Goal: Information Seeking & Learning: Learn about a topic

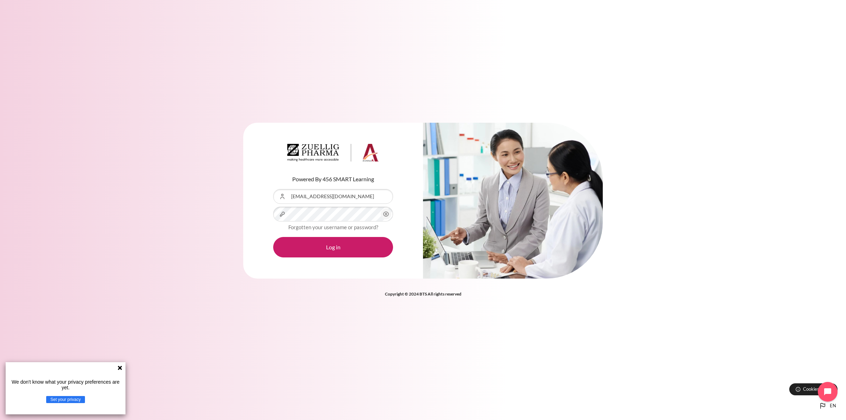
click at [385, 214] on icon "Content" at bounding box center [386, 214] width 8 height 8
click at [341, 249] on button "Log in" at bounding box center [333, 247] width 120 height 20
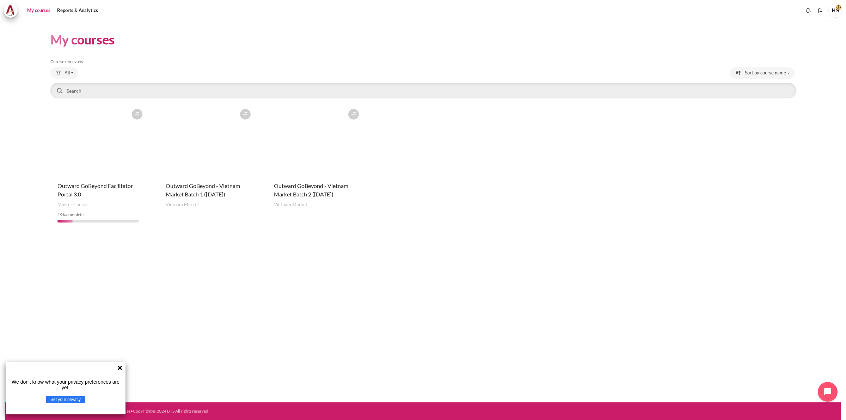
click at [120, 367] on icon at bounding box center [120, 368] width 4 height 4
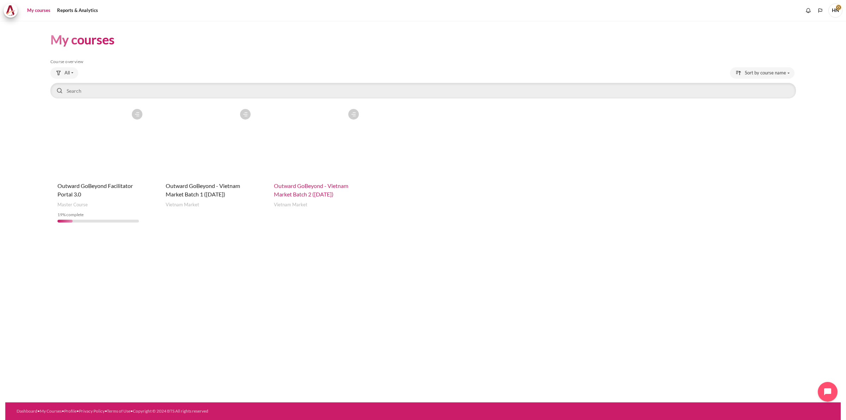
click at [305, 189] on span "Outward GoBeyond - Vietnam Market Batch 2 ([DATE])" at bounding box center [311, 189] width 74 height 15
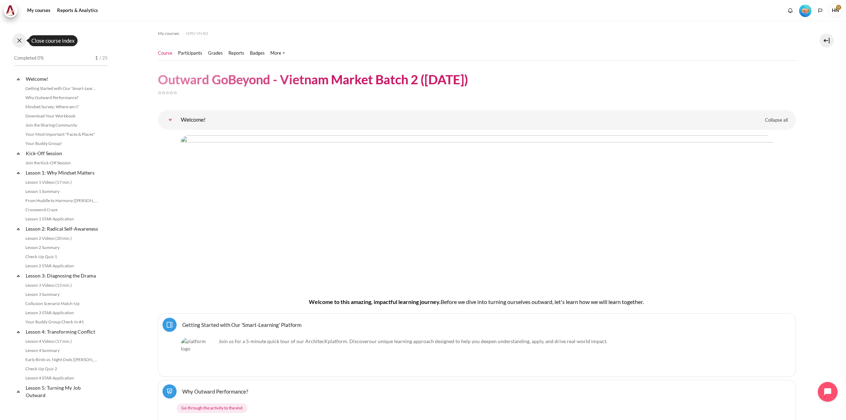
click at [18, 38] on button at bounding box center [19, 40] width 14 height 14
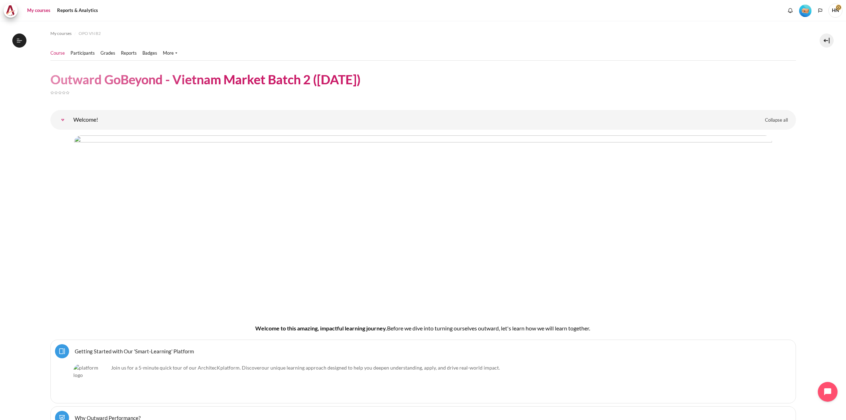
click at [39, 7] on link "My courses" at bounding box center [39, 11] width 28 height 14
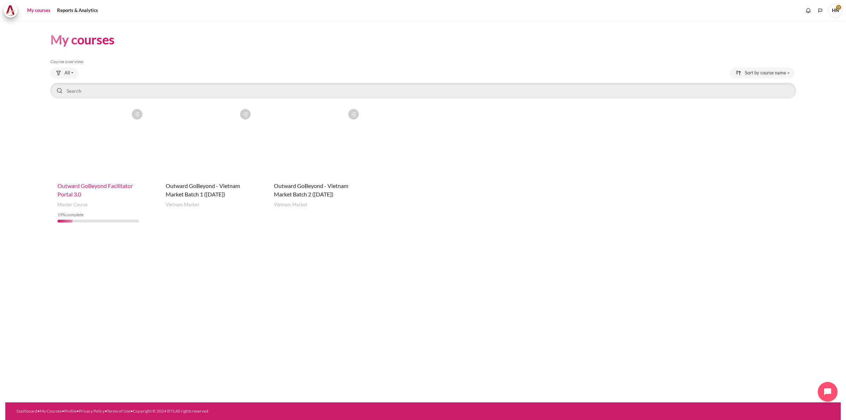
click at [89, 187] on span "Outward GoBeyond Facilitator Portal 3.0" at bounding box center [94, 189] width 75 height 15
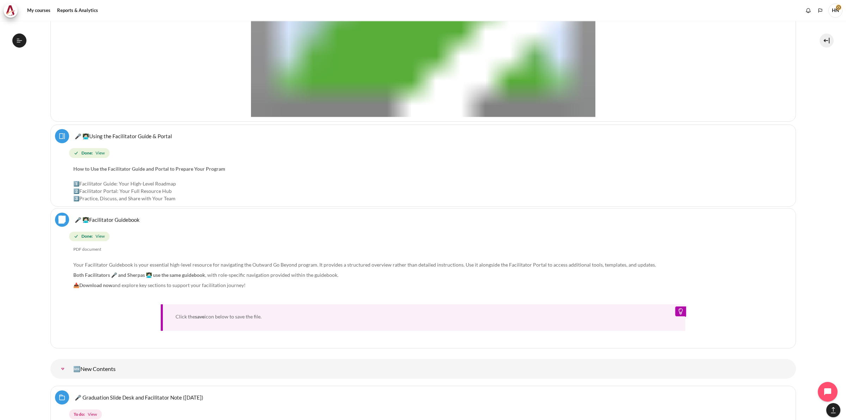
scroll to position [705, 0]
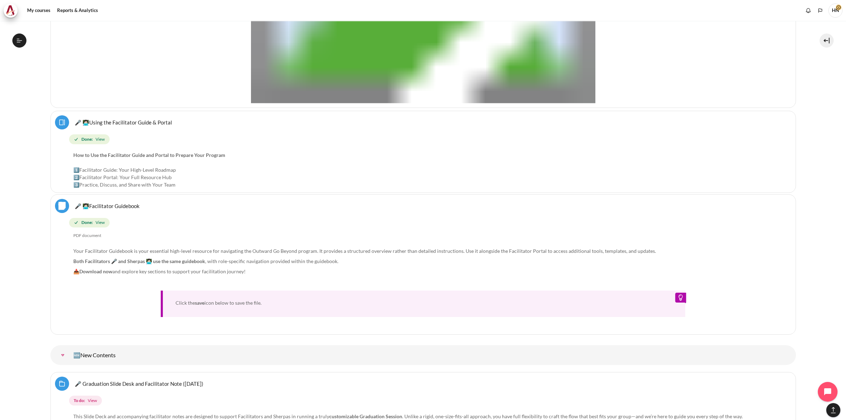
click at [108, 204] on link "🎤 👩🏻‍💻Facilitator Guidebook File" at bounding box center [107, 205] width 65 height 7
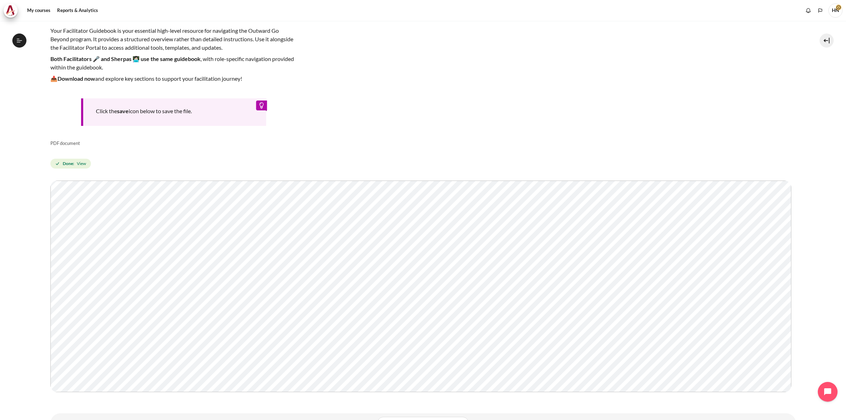
scroll to position [79, 0]
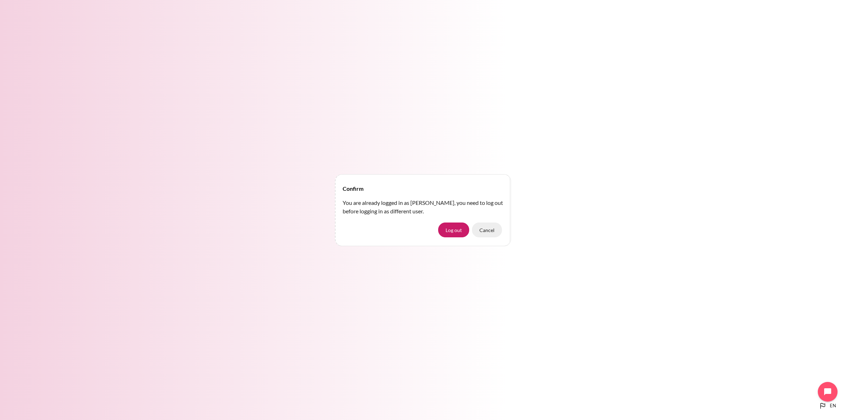
click at [487, 230] on button "Cancel" at bounding box center [487, 229] width 30 height 15
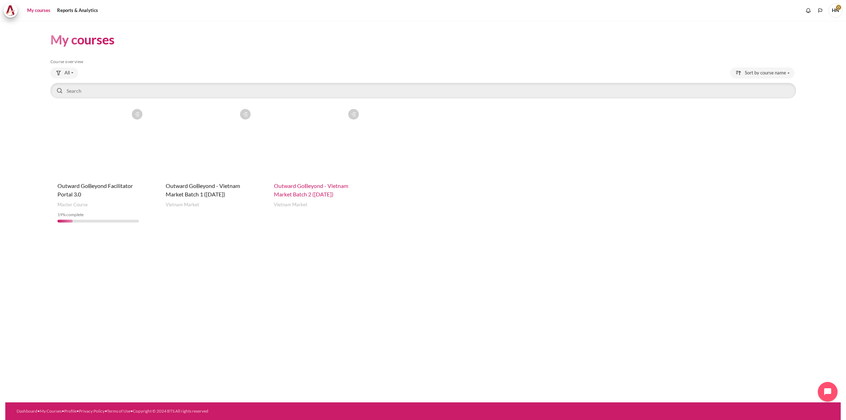
click at [314, 186] on span "Outward GoBeyond - Vietnam Market Batch 2 ([DATE])" at bounding box center [311, 189] width 74 height 15
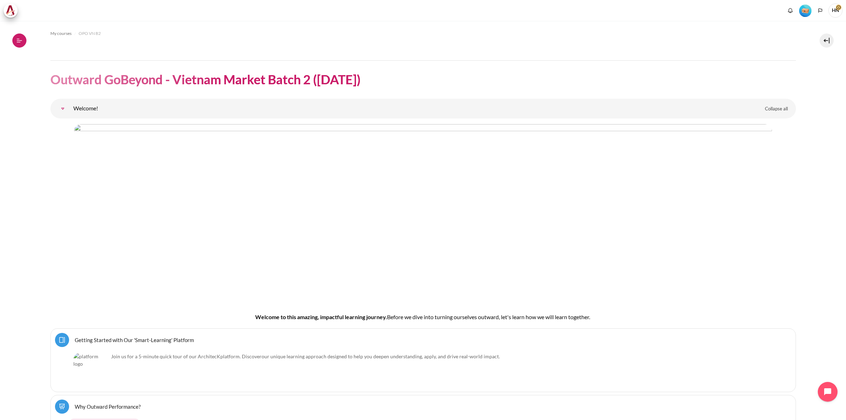
click at [19, 41] on icon at bounding box center [19, 40] width 6 height 6
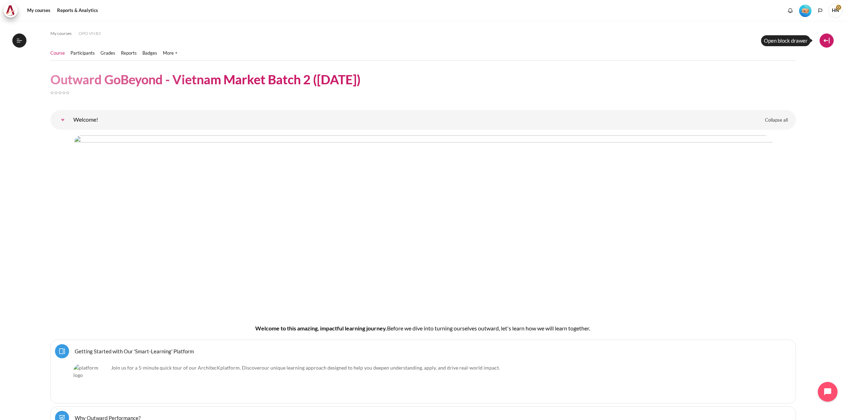
click at [826, 39] on button at bounding box center [827, 40] width 14 height 14
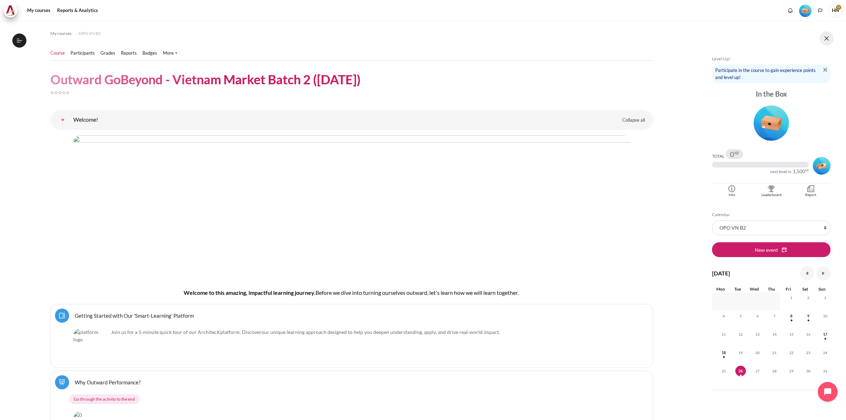
click at [827, 38] on button at bounding box center [827, 38] width 14 height 14
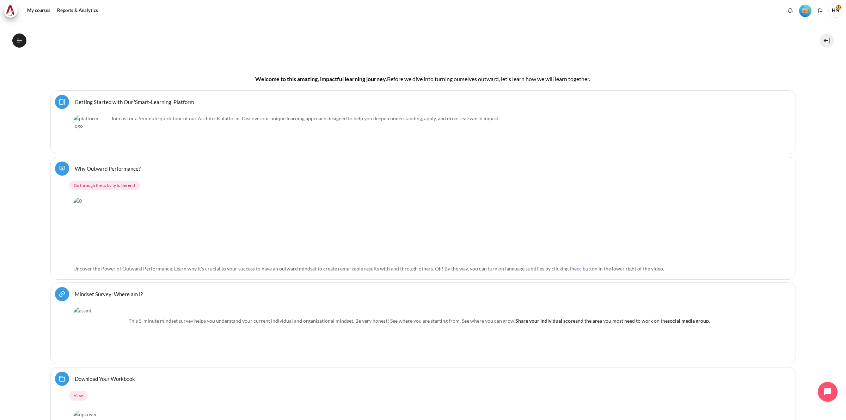
scroll to position [264, 0]
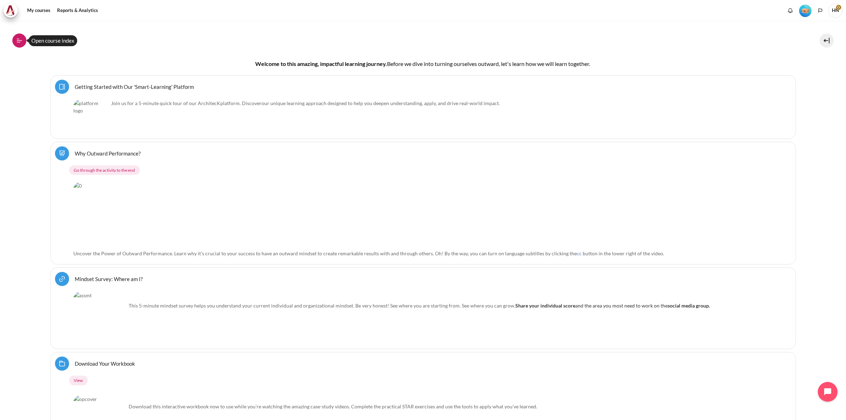
click at [22, 38] on icon at bounding box center [19, 40] width 6 height 6
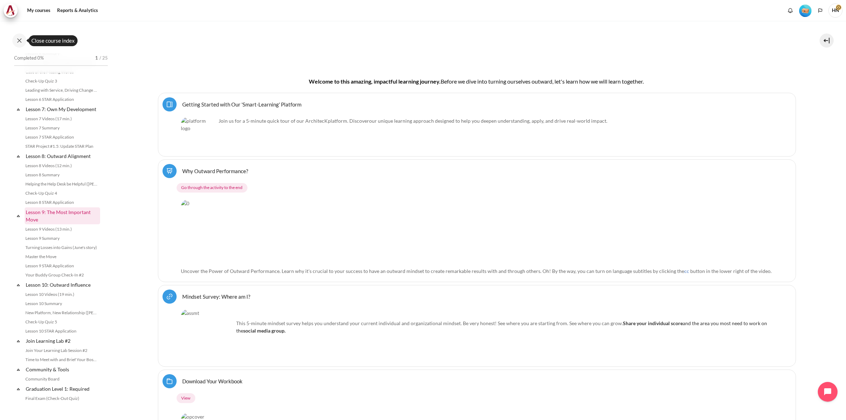
scroll to position [487, 0]
click at [66, 320] on link "Time to Meet with and Brief Your Boss #2" at bounding box center [61, 315] width 77 height 8
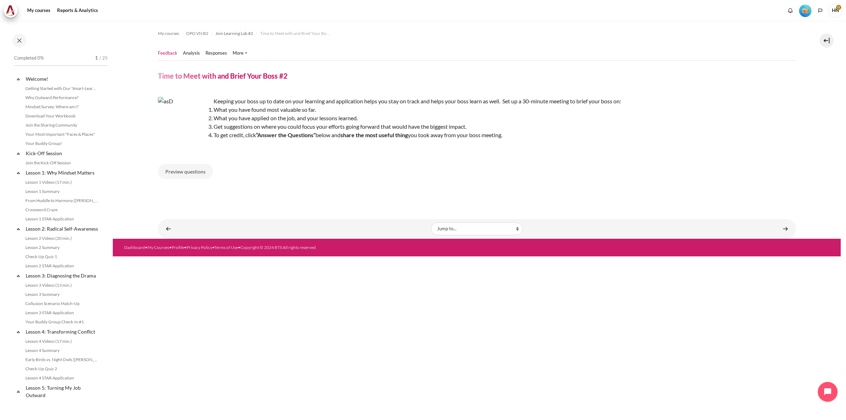
scroll to position [589, 0]
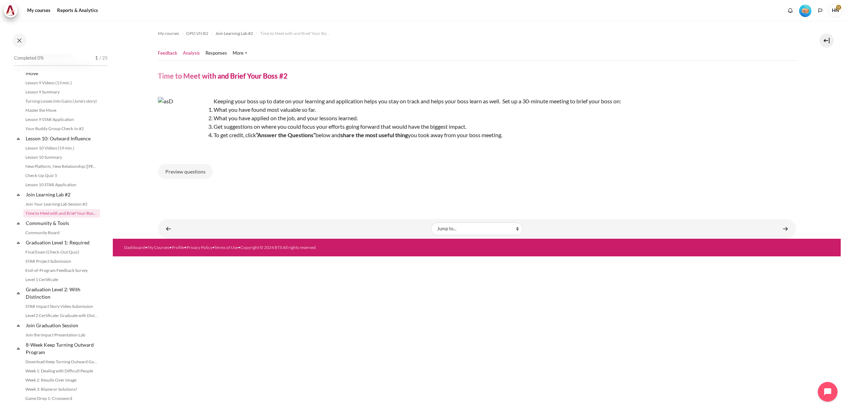
click at [190, 53] on link "Analysis" at bounding box center [191, 53] width 17 height 7
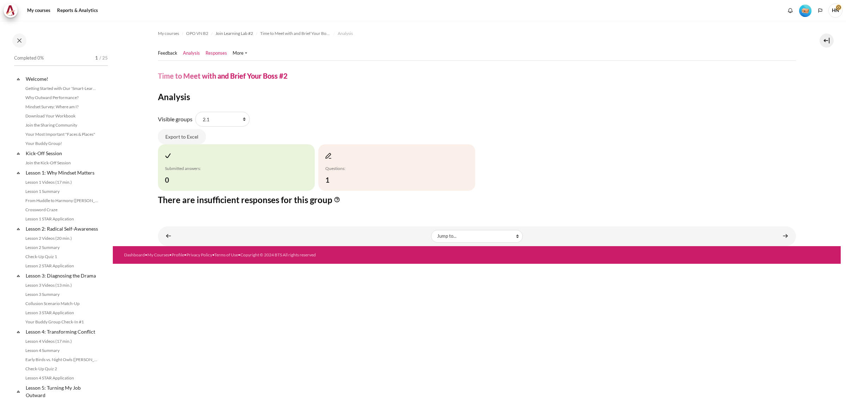
scroll to position [589, 0]
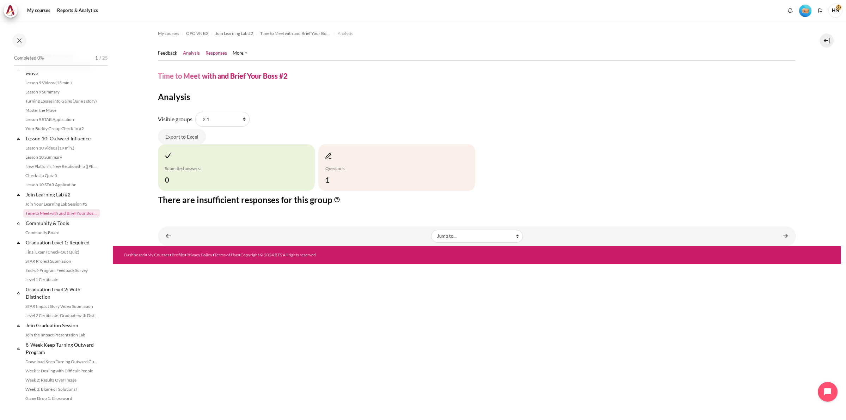
click at [214, 52] on link "Responses" at bounding box center [216, 53] width 22 height 7
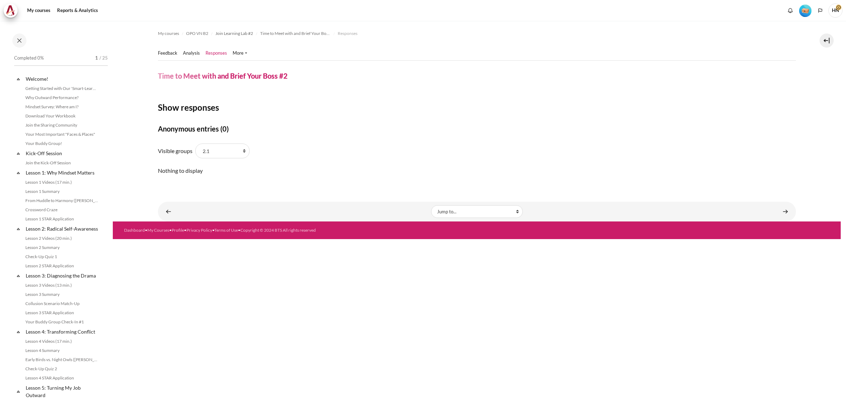
scroll to position [589, 0]
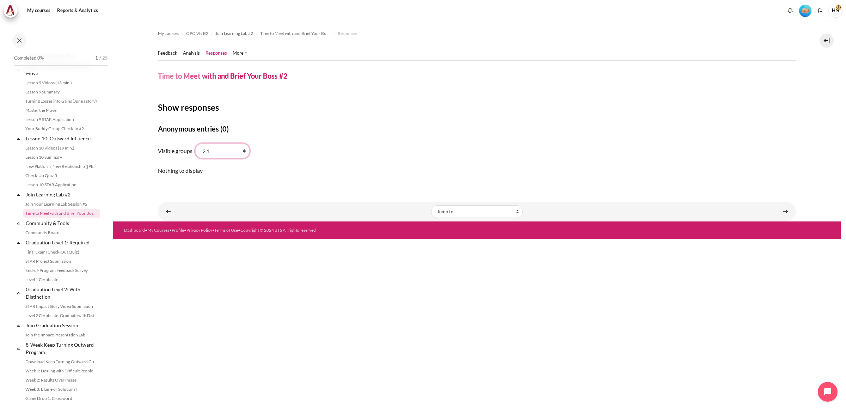
click at [242, 149] on select "All participants 2.1 2.2 2.3 2.4 2.5 2.6 2.7 2.8" at bounding box center [222, 150] width 54 height 15
select select "0"
click at [195, 143] on select "All participants 2.1 2.2 2.3 2.4 2.5 2.6 2.7 2.8" at bounding box center [222, 150] width 54 height 15
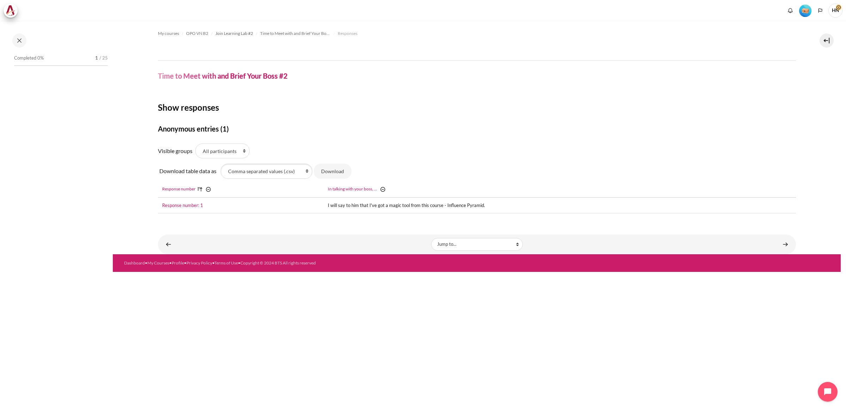
scroll to position [589, 0]
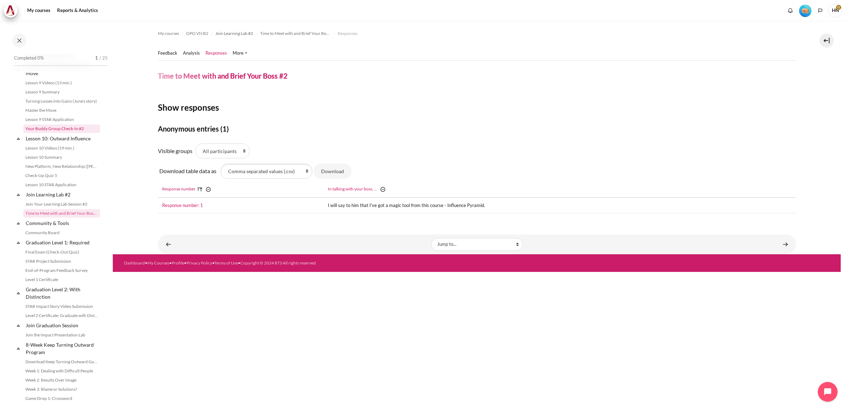
click at [61, 133] on link "Your Buddy Group Check-In #2" at bounding box center [61, 128] width 77 height 8
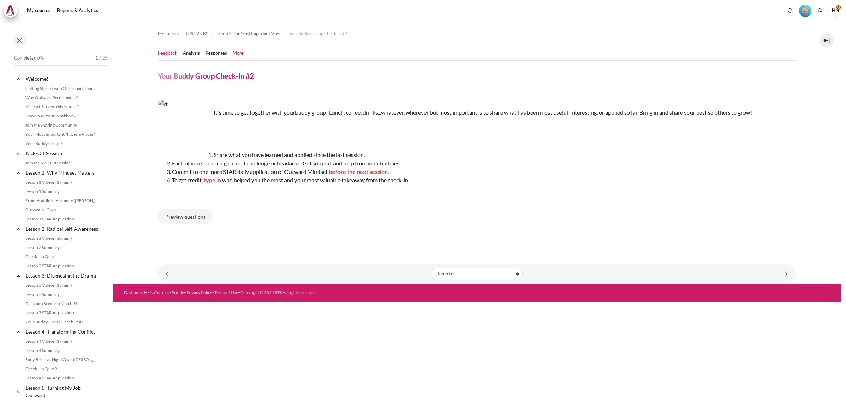
scroll to position [505, 0]
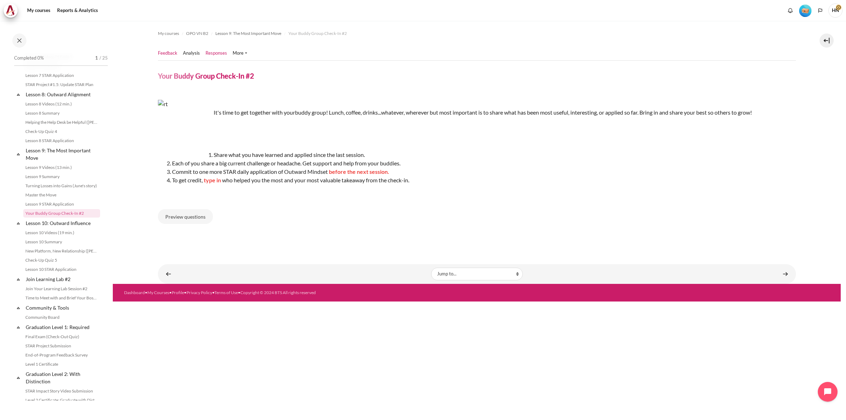
click at [218, 55] on link "Responses" at bounding box center [216, 53] width 22 height 7
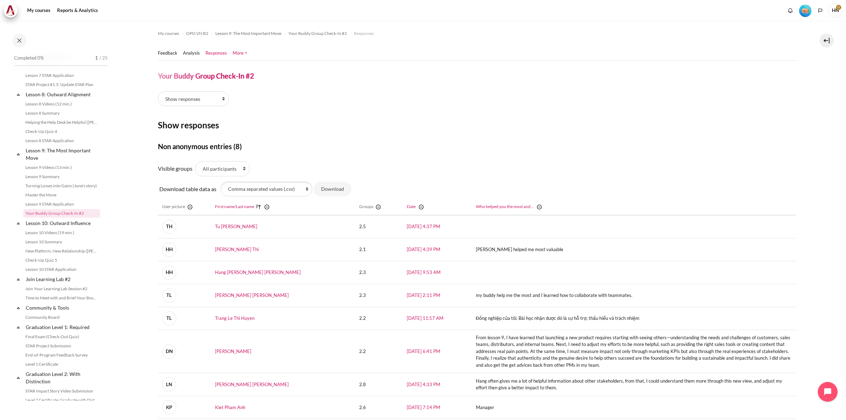
click at [237, 52] on link "More" at bounding box center [240, 53] width 14 height 7
click at [384, 94] on div "Show responses Show non-respondents" at bounding box center [477, 100] width 638 height 18
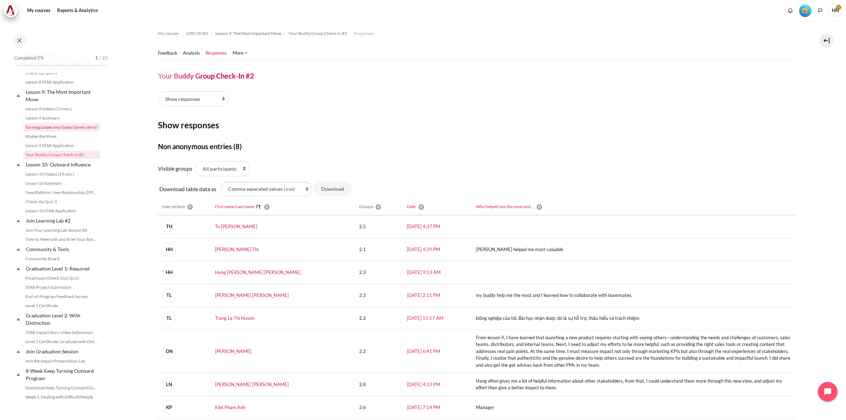
scroll to position [573, 0]
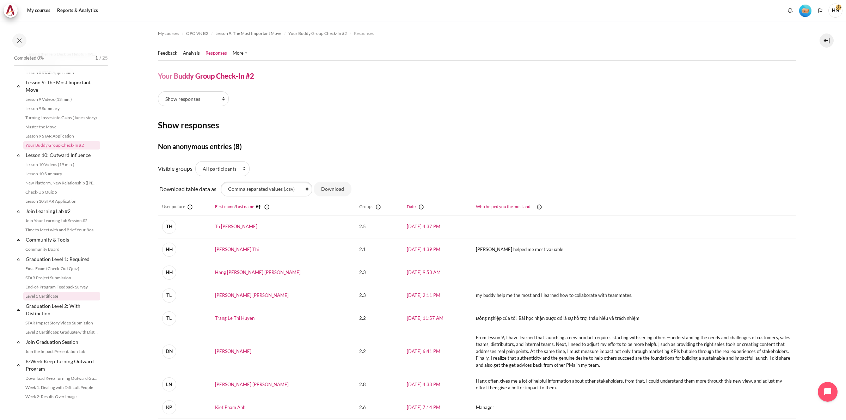
click at [42, 300] on link "Level 1 Certificate" at bounding box center [61, 296] width 77 height 8
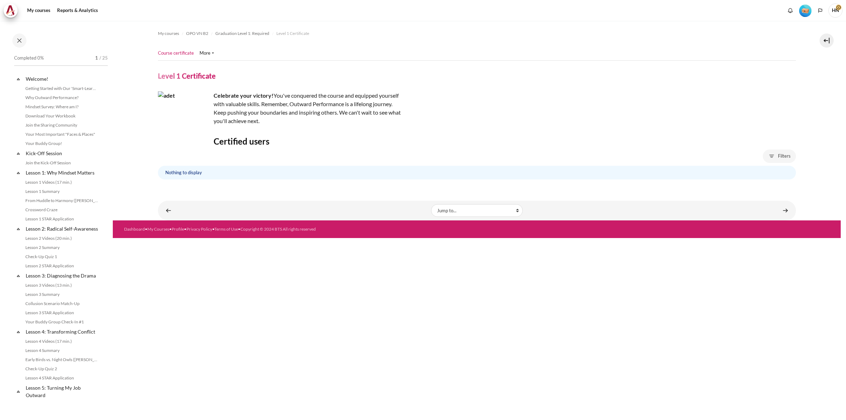
scroll to position [656, 0]
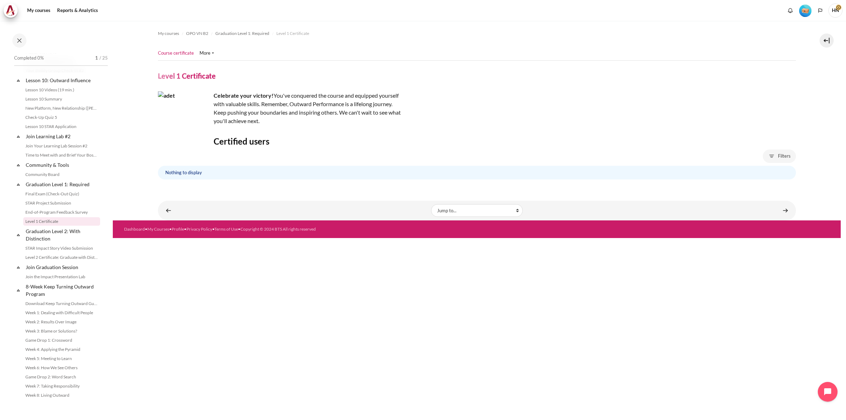
click at [802, 9] on img "Level #1" at bounding box center [805, 11] width 12 height 12
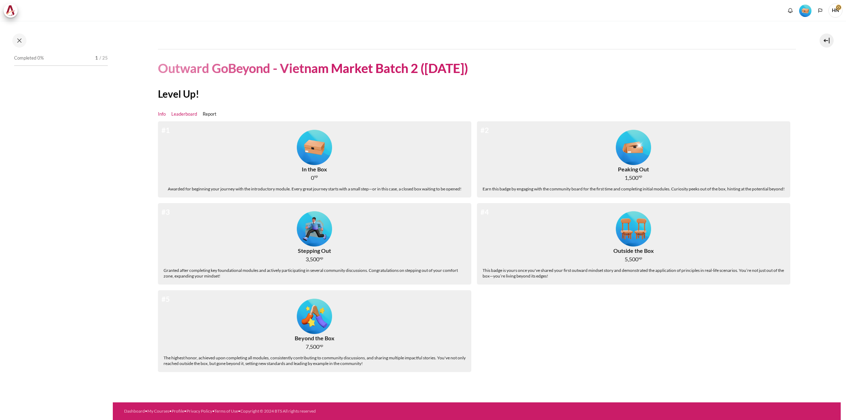
click at [183, 113] on link "Leaderboard" at bounding box center [184, 114] width 26 height 7
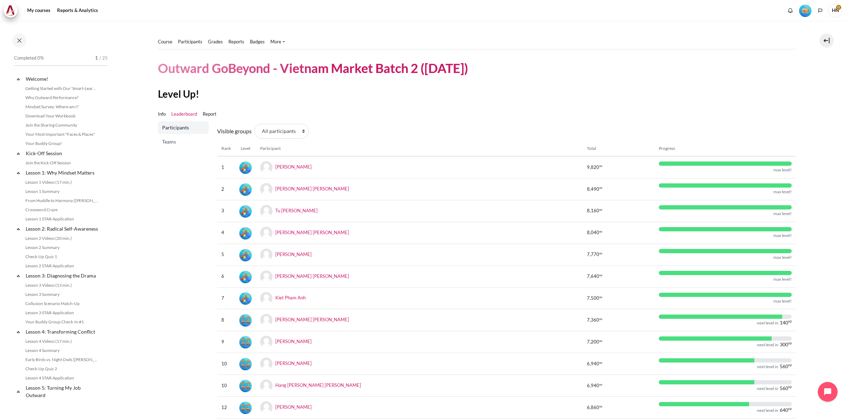
click at [697, 72] on header "Outward GoBeyond - Vietnam Market Batch 2 ([DATE])" at bounding box center [477, 68] width 638 height 17
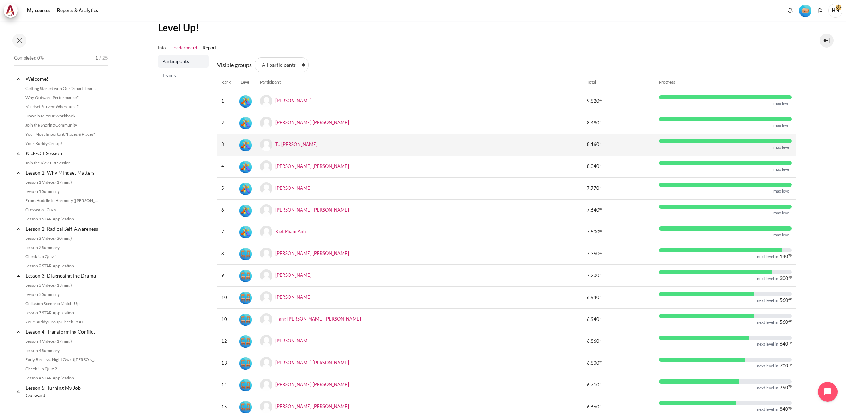
scroll to position [88, 0]
